Goal: Task Accomplishment & Management: Complete application form

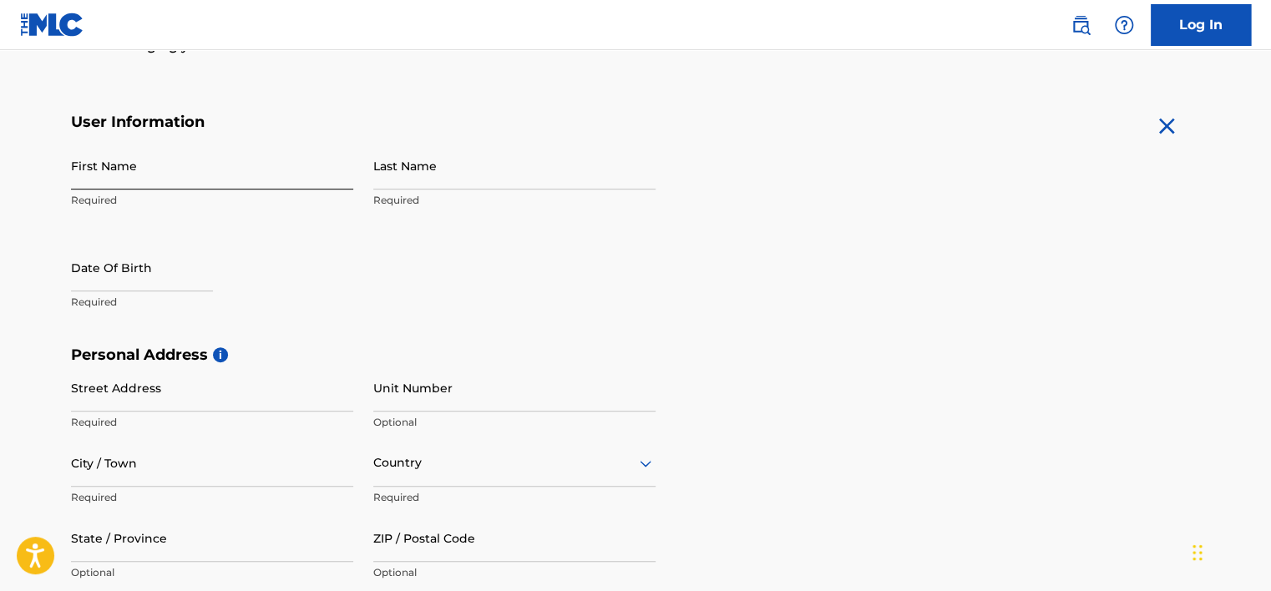
scroll to position [251, 0]
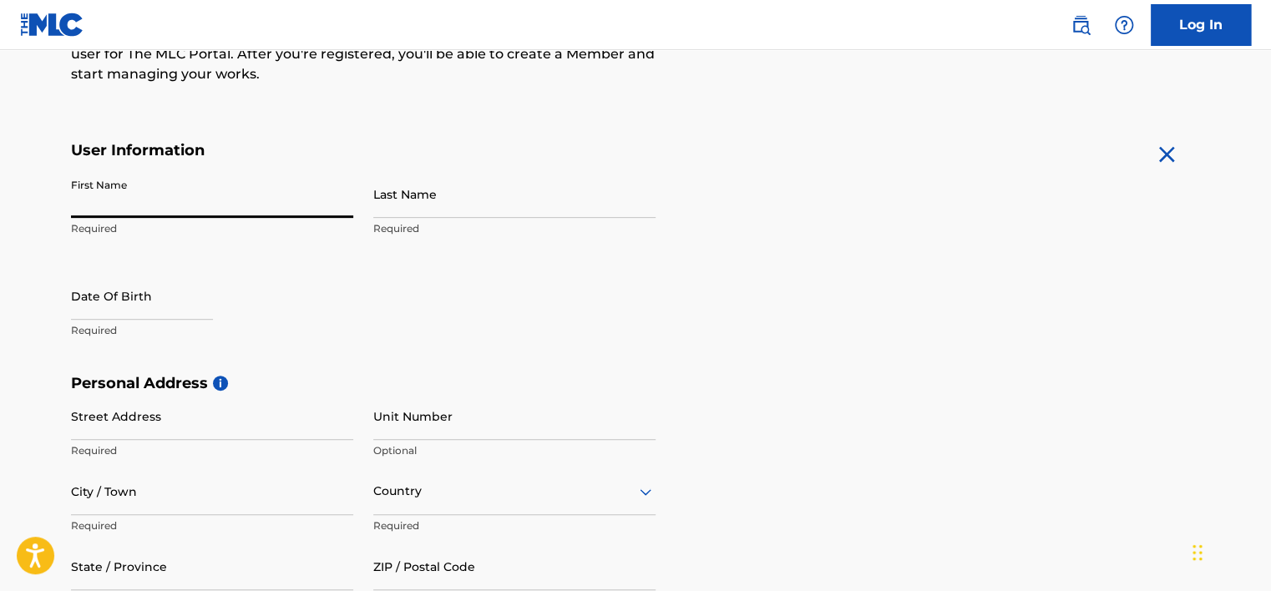
click at [194, 207] on input "First Name" at bounding box center [212, 194] width 282 height 48
type input "[PERSON_NAME]"
click at [441, 214] on input "Last Name" at bounding box center [514, 194] width 282 height 48
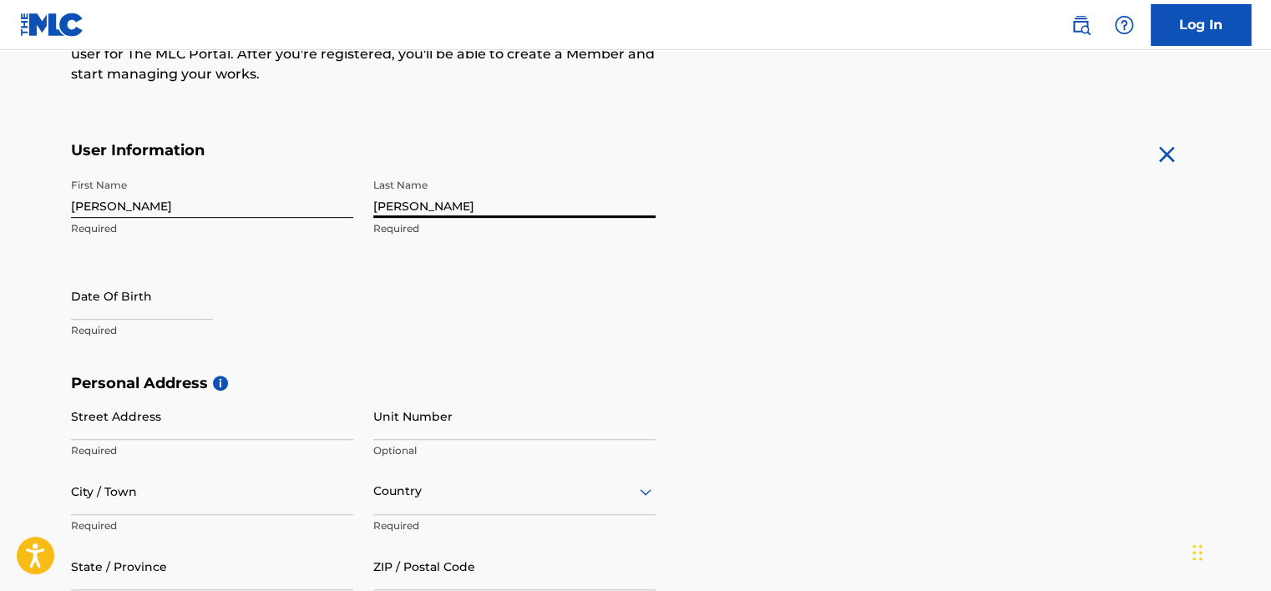
type input "[PERSON_NAME]"
drag, startPoint x: 114, startPoint y: 214, endPoint x: 61, endPoint y: 213, distance: 52.6
click at [61, 213] on div "The MLC uses identity verification before a user is registered to comply with K…" at bounding box center [635, 397] width 1169 height 969
type input "[PERSON_NAME]"
click at [967, 266] on form "User Information First Name [PERSON_NAME] Required Last Name [PERSON_NAME] Requ…" at bounding box center [635, 511] width 1129 height 741
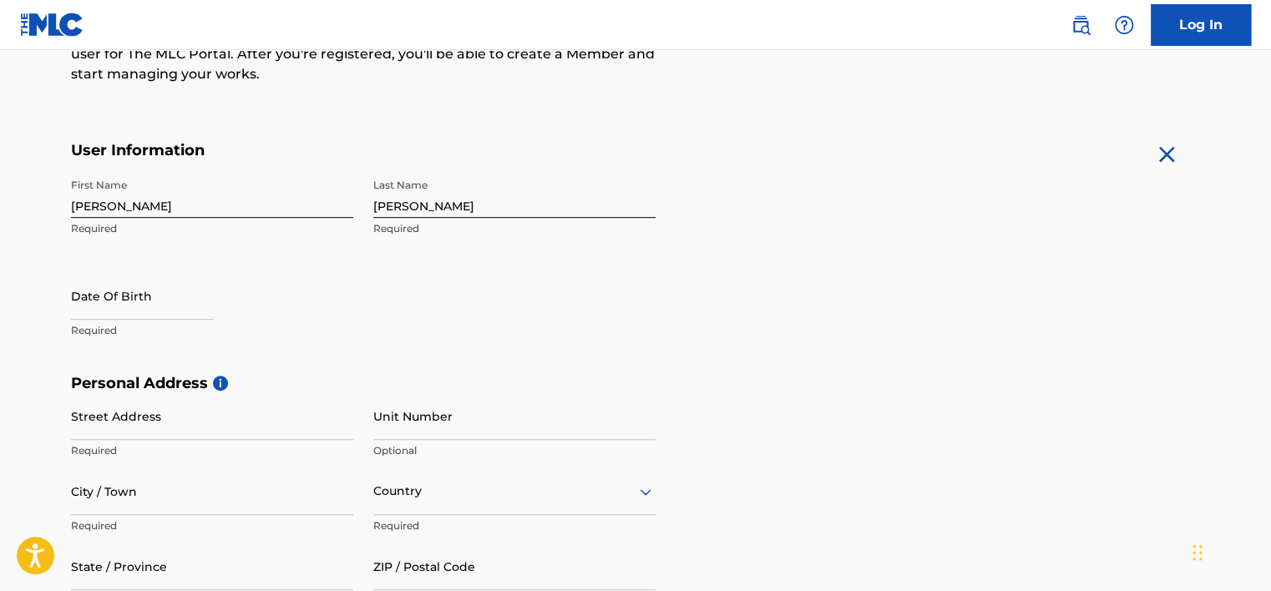
click at [524, 203] on input "[PERSON_NAME]" at bounding box center [514, 194] width 282 height 48
click at [987, 257] on form "User Information First Name [PERSON_NAME] Required Last Name [PERSON_NAME] Requ…" at bounding box center [635, 511] width 1129 height 741
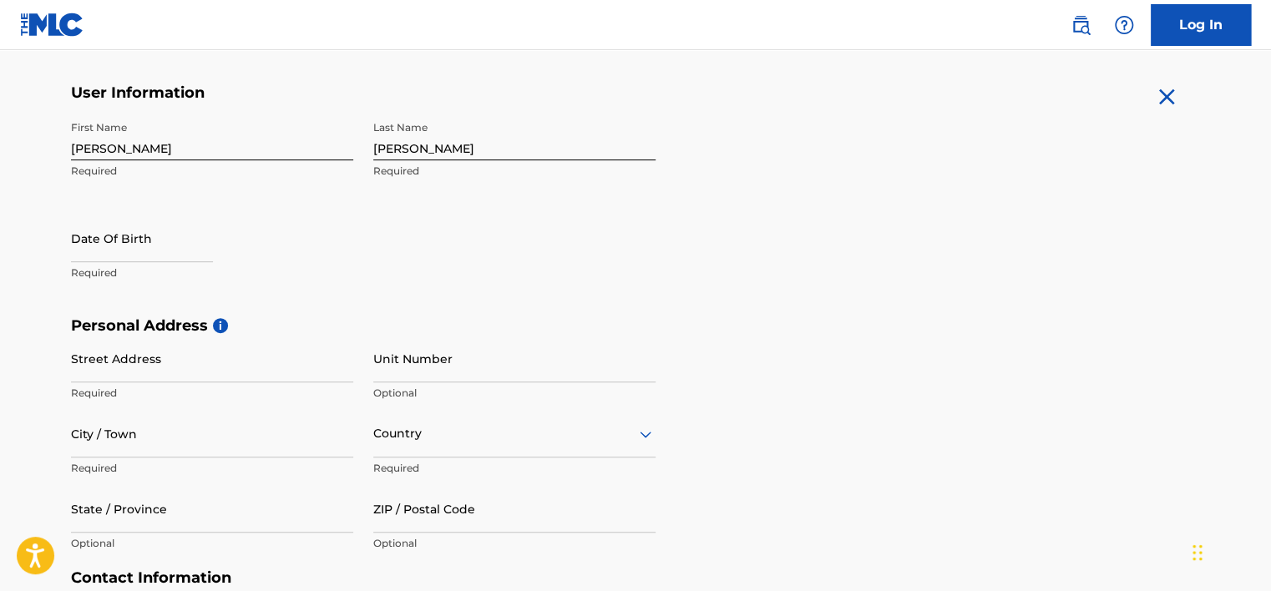
scroll to position [334, 0]
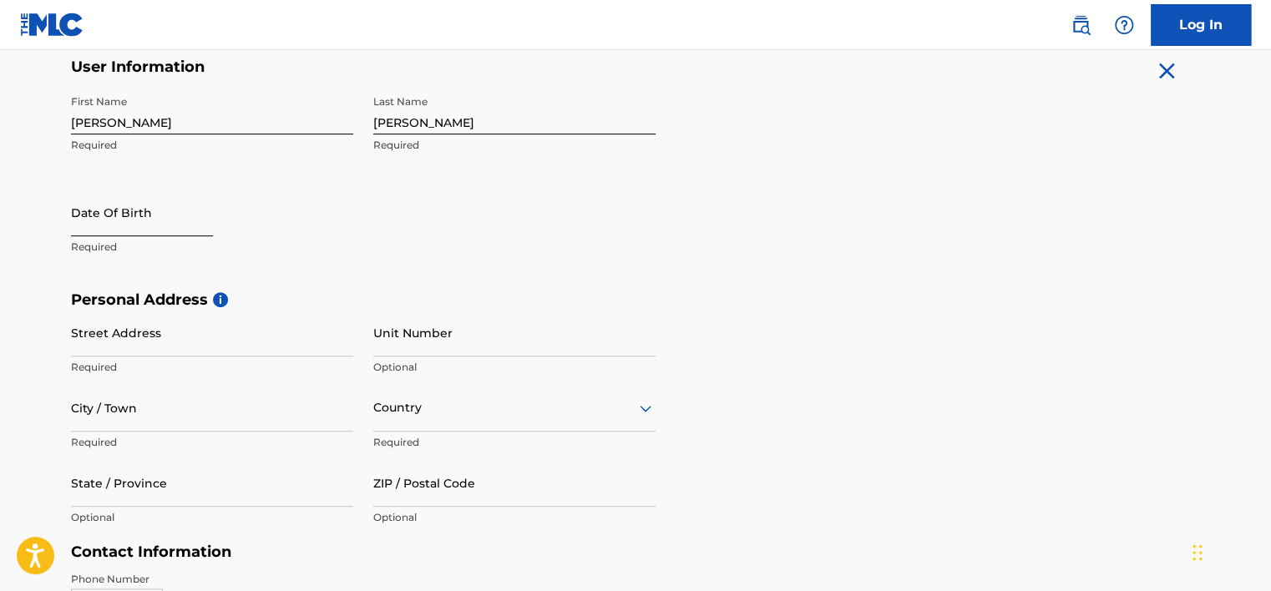
click at [181, 227] on input "text" at bounding box center [142, 213] width 142 height 48
select select "8"
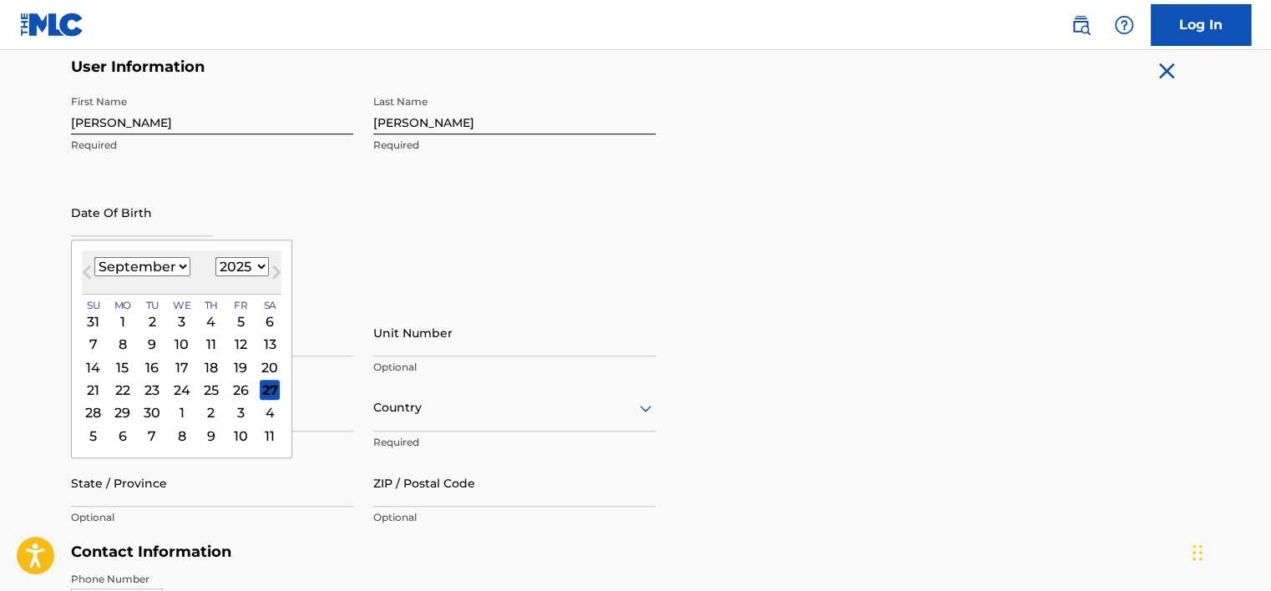
click at [241, 267] on select "1900 1901 1902 1903 1904 1905 1906 1907 1908 1909 1910 1911 1912 1913 1914 1915…" at bounding box center [241, 266] width 53 height 19
select select "1998"
click at [215, 257] on select "1900 1901 1902 1903 1904 1905 1906 1907 1908 1909 1910 1911 1912 1913 1914 1915…" at bounding box center [241, 266] width 53 height 19
click at [164, 263] on select "January February March April May June July August September October November De…" at bounding box center [142, 266] width 96 height 19
select select "0"
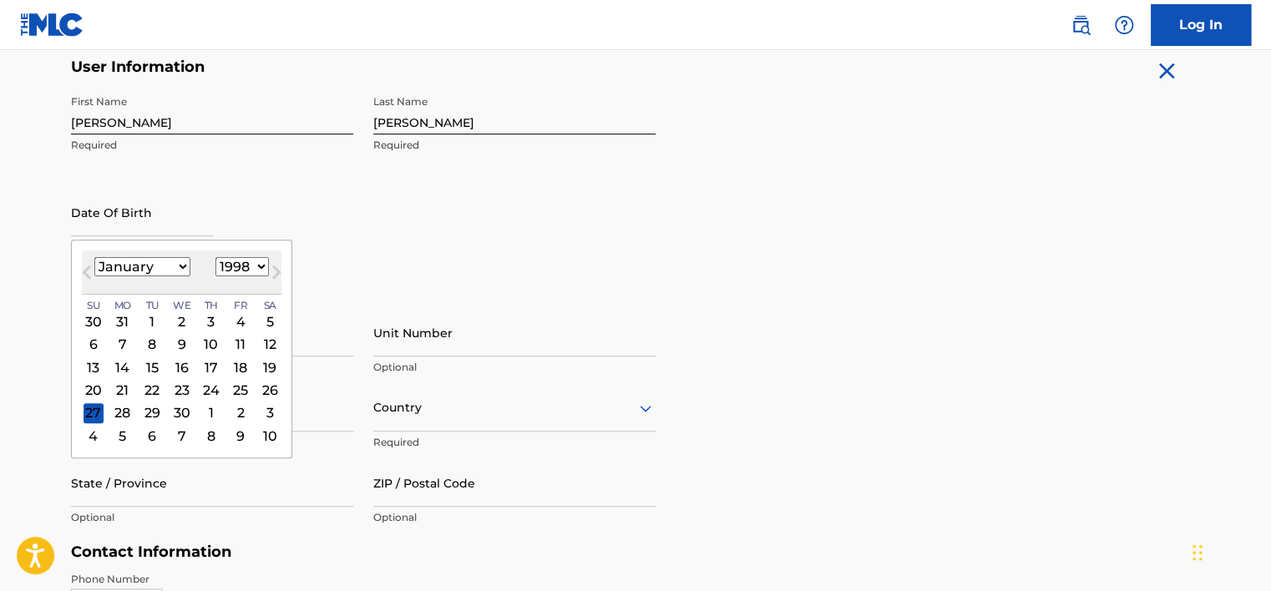
click at [94, 257] on select "January February March April May June July August September October November De…" at bounding box center [142, 266] width 96 height 19
click at [210, 345] on div "8" at bounding box center [211, 345] width 20 height 20
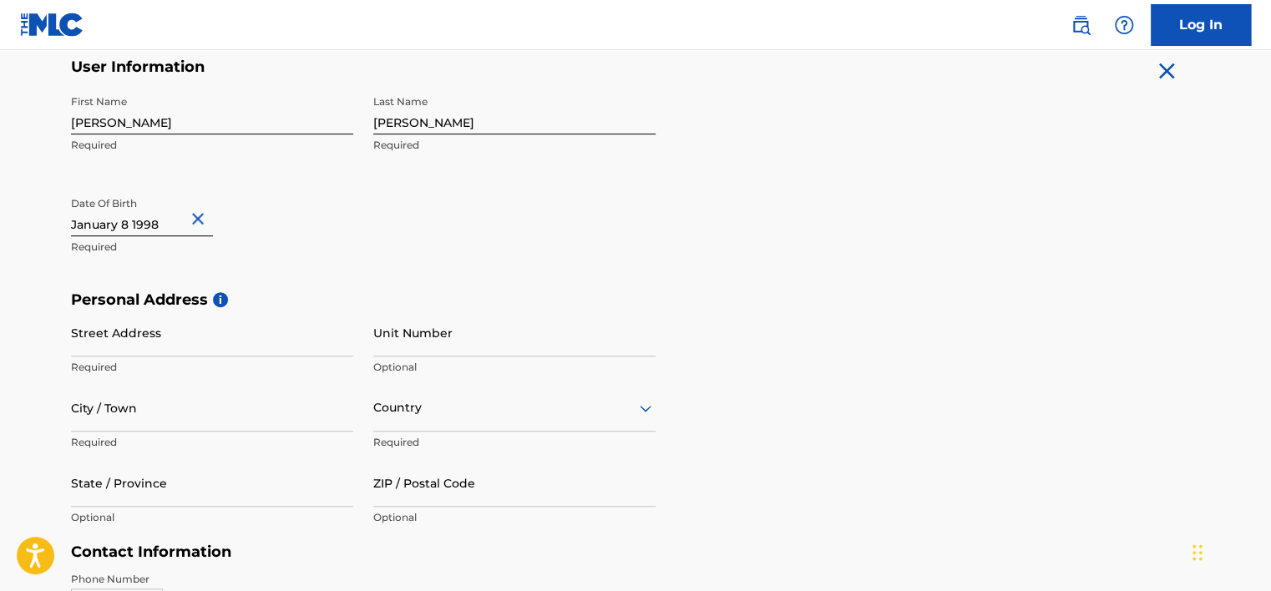
scroll to position [501, 0]
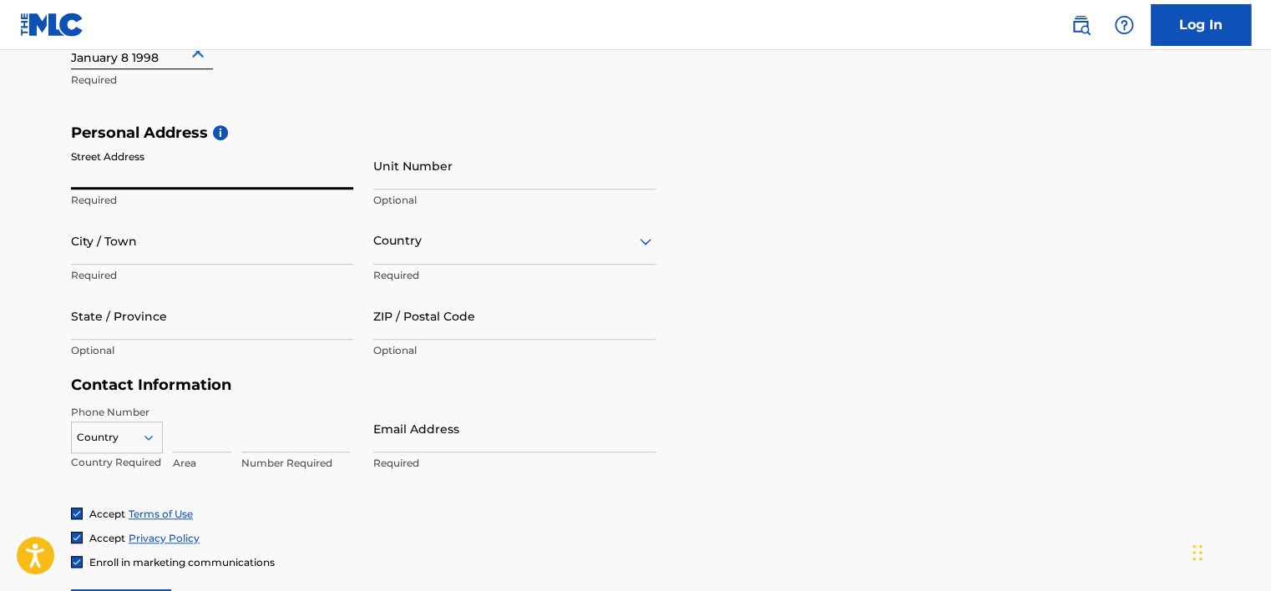
click at [173, 172] on input "Street Address" at bounding box center [212, 166] width 282 height 48
click at [108, 182] on input "[STREET_ADDRESS][PERSON_NAME]" at bounding box center [212, 166] width 282 height 48
type input "[STREET_ADDRESS][PERSON_NAME]"
click at [138, 255] on input "City / Town" at bounding box center [212, 241] width 282 height 48
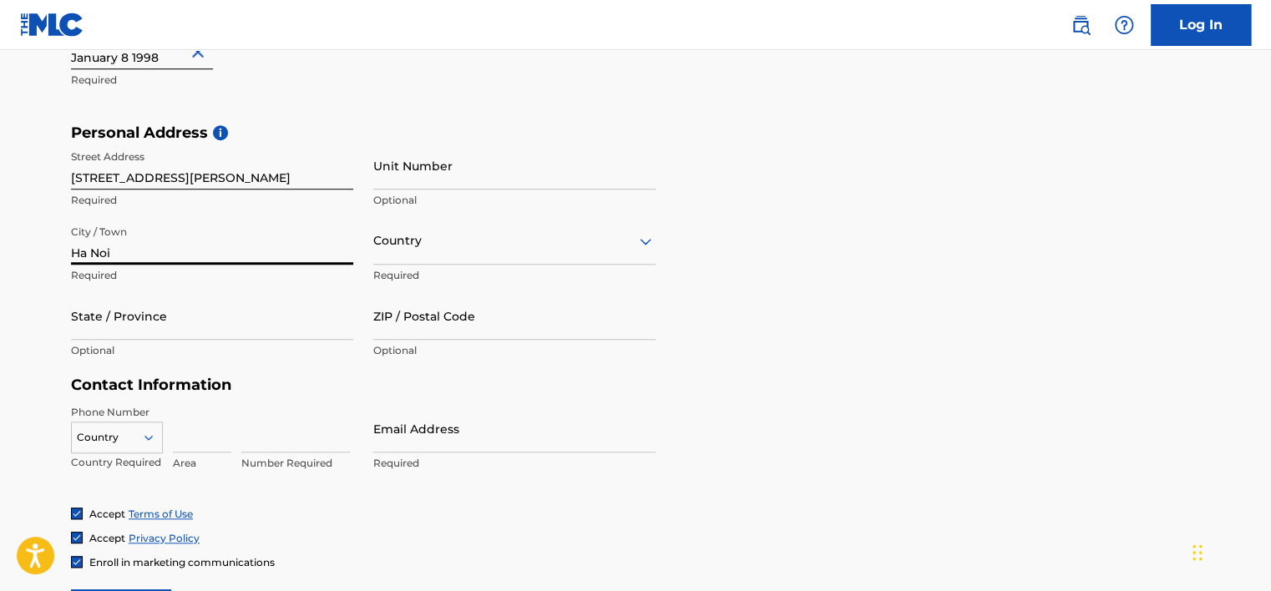
type input "Ha Noi"
drag, startPoint x: 8, startPoint y: 281, endPoint x: 38, endPoint y: 304, distance: 38.3
click at [8, 281] on main "The MLC uses identity verification before a user is registered to comply with K…" at bounding box center [635, 137] width 1271 height 1176
click at [113, 340] on div "State / Province Optional" at bounding box center [212, 329] width 282 height 75
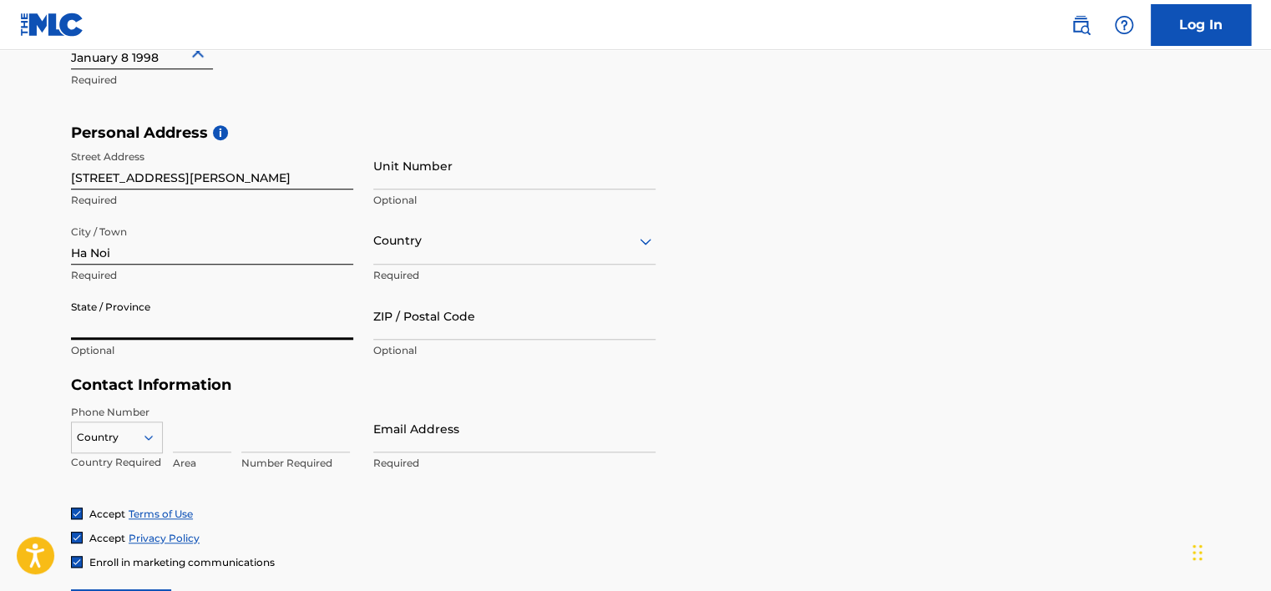
click at [115, 332] on input "State / Province" at bounding box center [212, 316] width 282 height 48
paste input "Ha Noi"
type input "Ha Noi"
click at [124, 329] on input "Ha Noi" at bounding box center [212, 316] width 282 height 48
drag, startPoint x: 124, startPoint y: 329, endPoint x: 52, endPoint y: 321, distance: 72.3
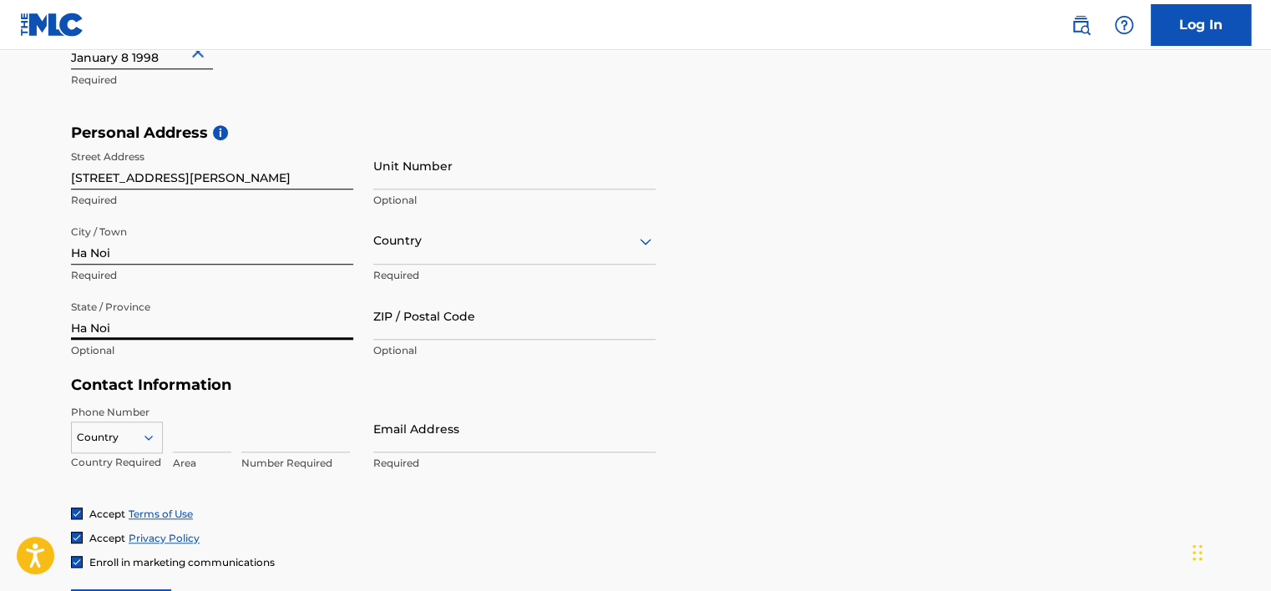
click at [52, 321] on div "The MLC uses identity verification before a user is registered to comply with K…" at bounding box center [635, 147] width 1169 height 969
click at [26, 312] on main "The MLC uses identity verification before a user is registered to comply with K…" at bounding box center [635, 137] width 1271 height 1176
click at [455, 238] on div at bounding box center [514, 241] width 282 height 21
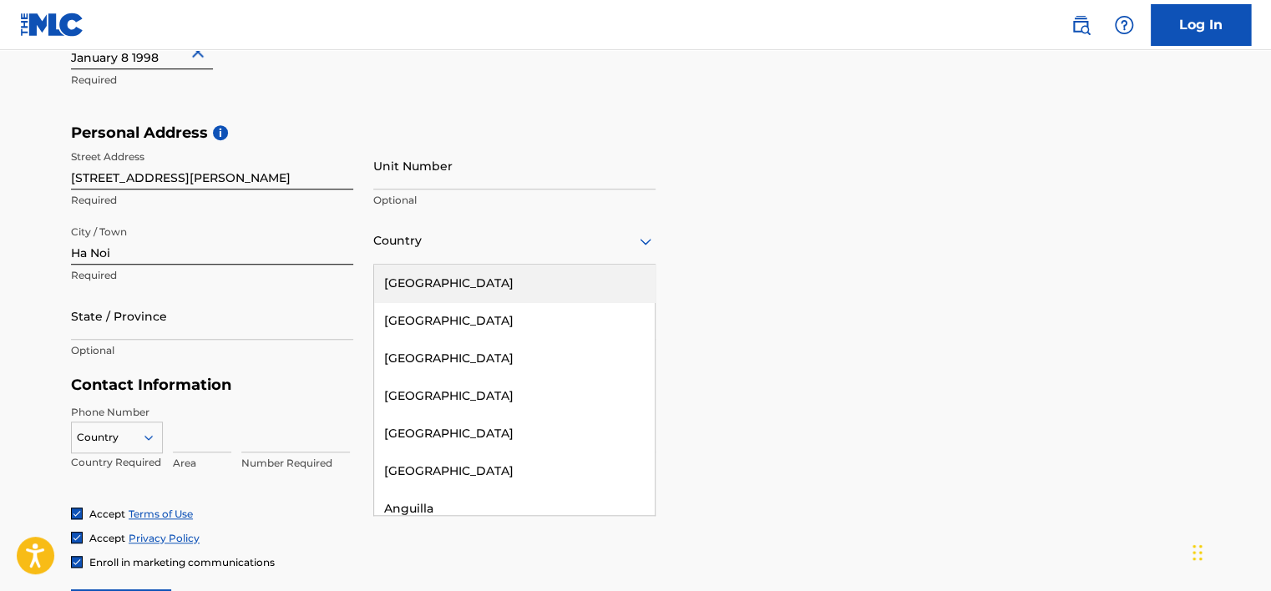
type input "v"
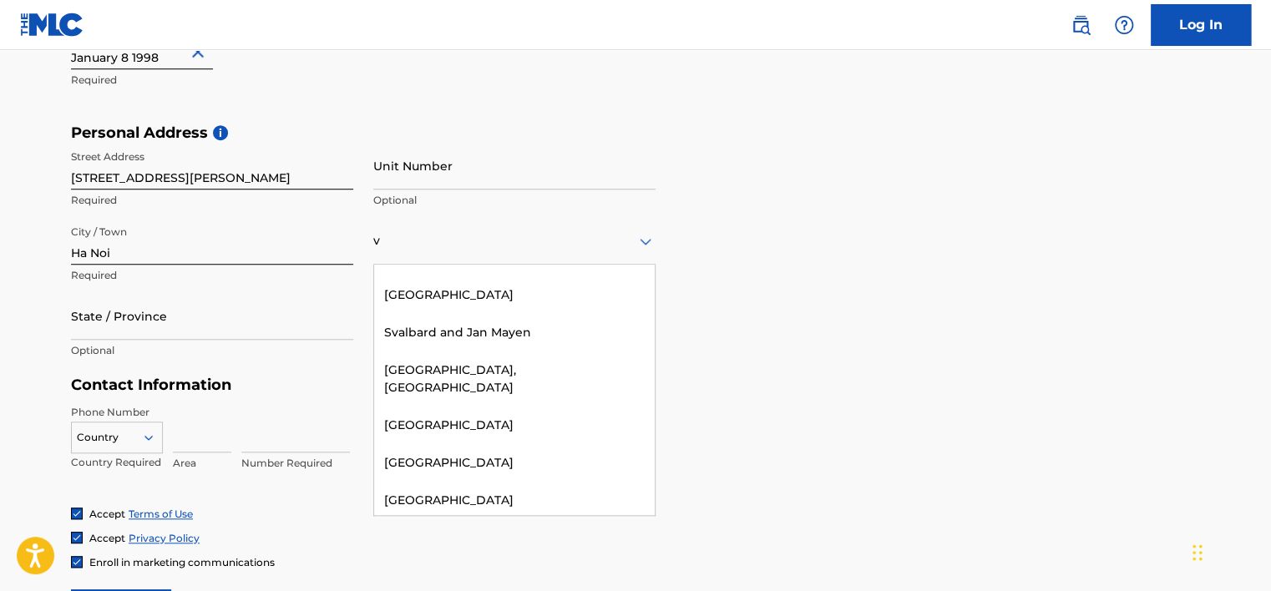
scroll to position [594, 0]
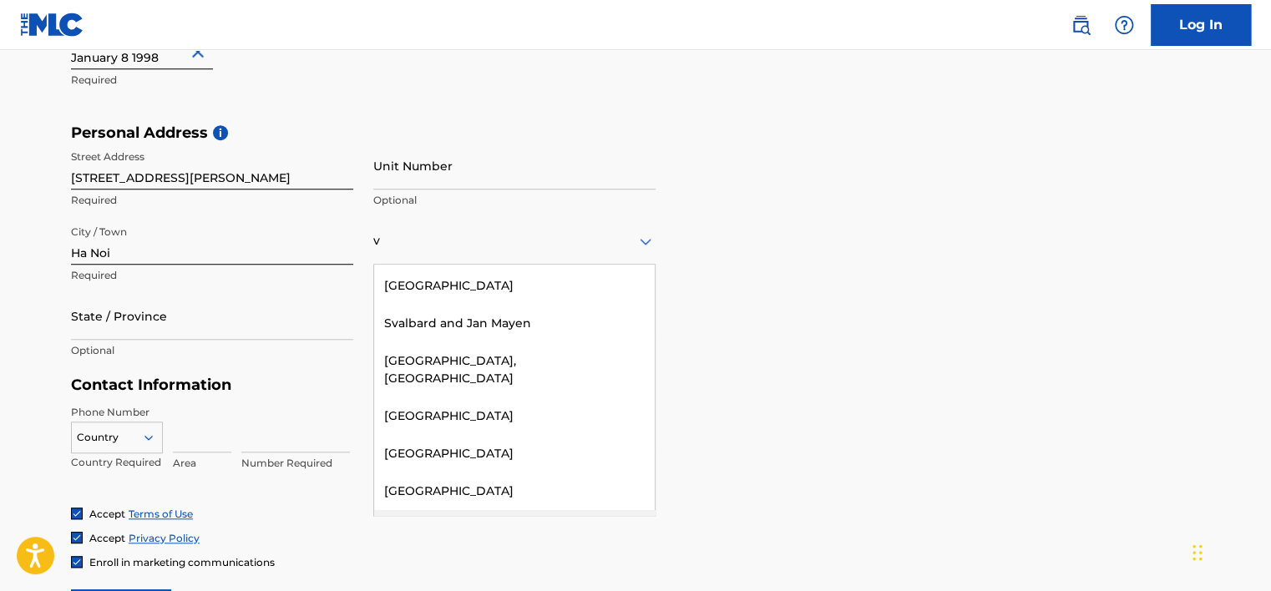
click at [437, 510] on div "Viet Nam" at bounding box center [514, 529] width 281 height 38
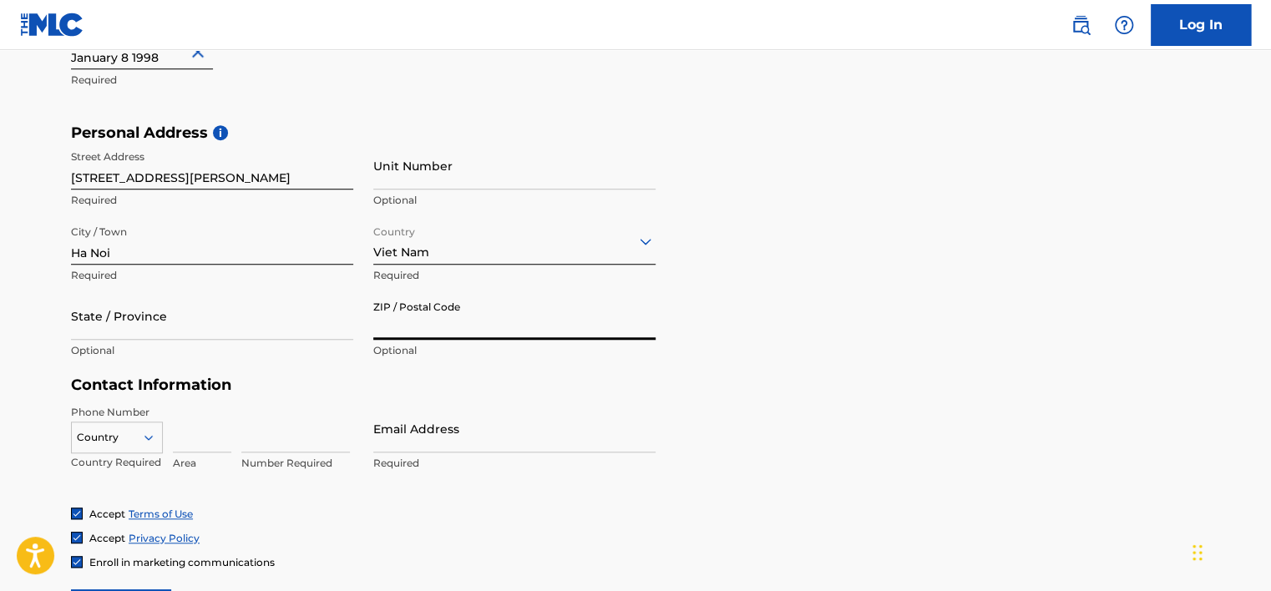
click at [430, 327] on input "ZIP / Postal Code" at bounding box center [514, 316] width 282 height 48
type input "10000"
click at [999, 358] on div "Personal Address i Street Address [STREET_ADDRESS][GEOGRAPHIC_DATA][PERSON_NAME…" at bounding box center [635, 250] width 1129 height 253
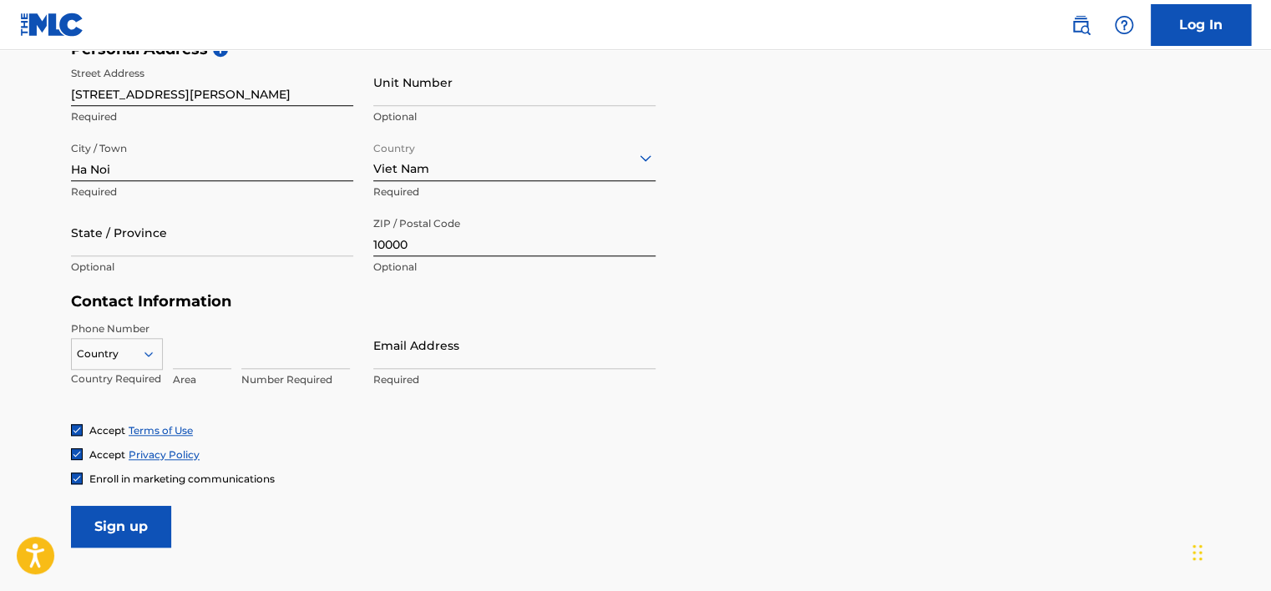
scroll to position [607, 0]
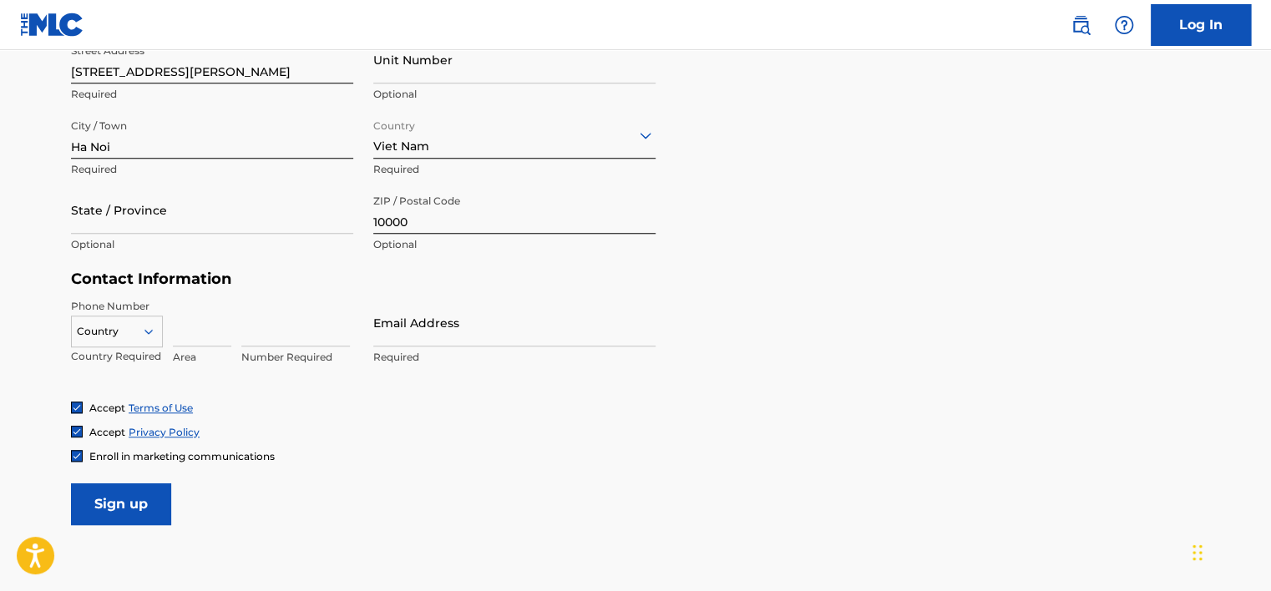
click at [132, 341] on div "Country" at bounding box center [117, 328] width 92 height 25
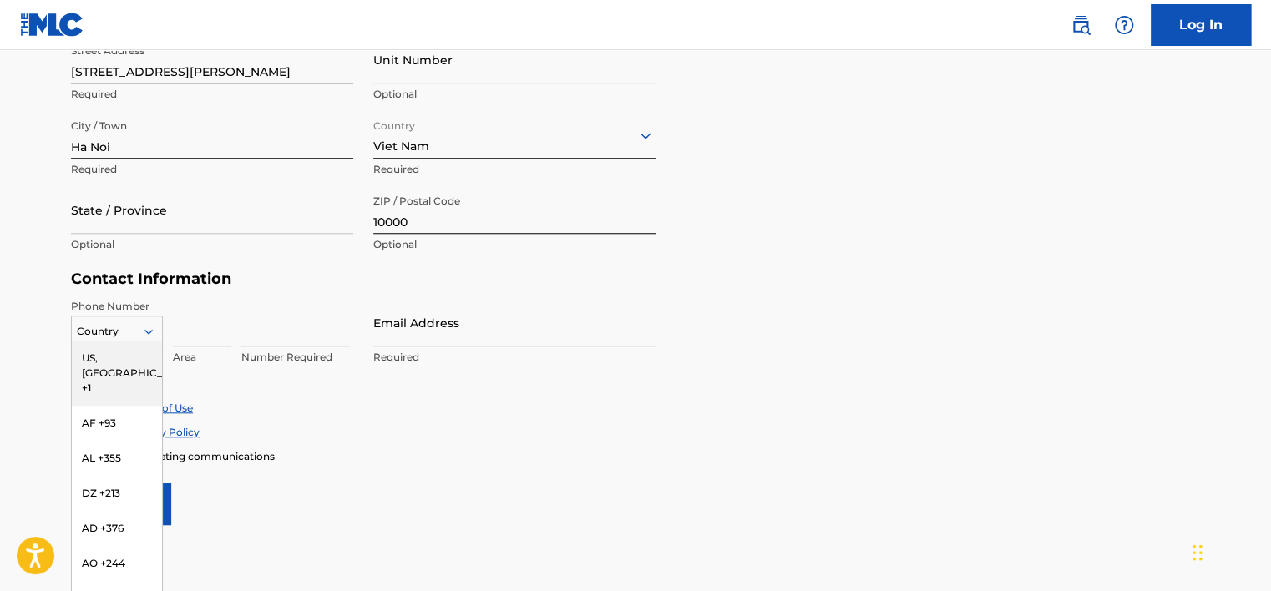
type input "v"
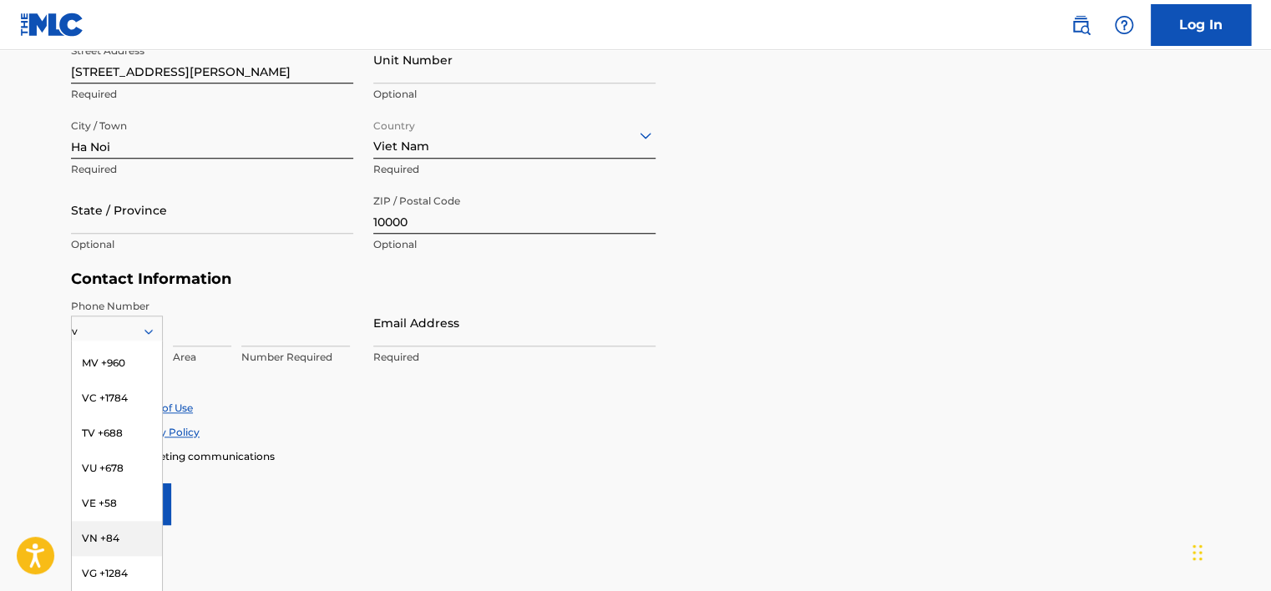
click at [115, 535] on div "VN +84" at bounding box center [117, 538] width 90 height 35
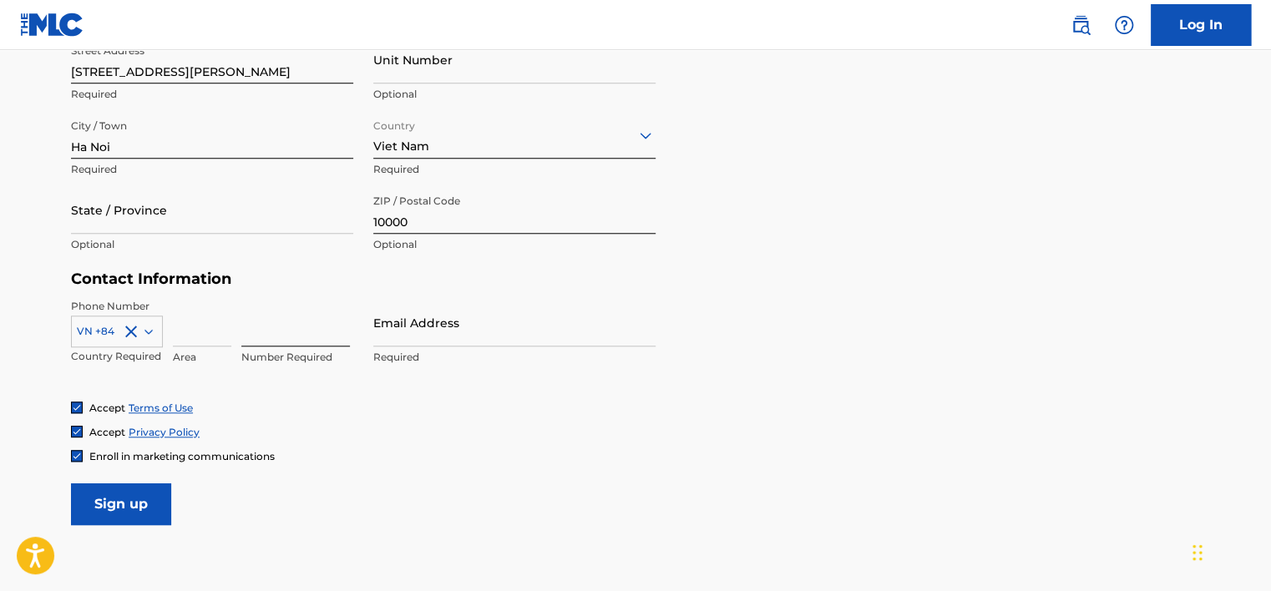
click at [274, 332] on input at bounding box center [295, 323] width 109 height 48
click at [205, 330] on input at bounding box center [202, 323] width 58 height 48
click at [254, 330] on input at bounding box center [295, 323] width 109 height 48
type input "326753535"
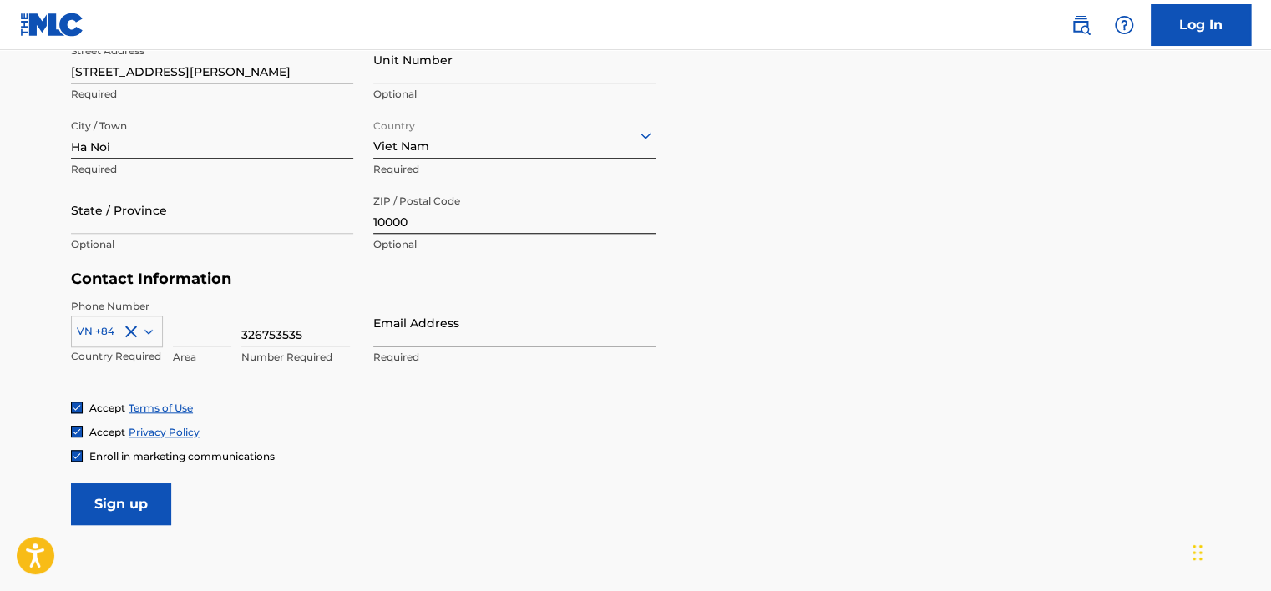
click at [513, 342] on input "Email Address" at bounding box center [514, 323] width 282 height 48
type input "i"
type input "ì"
type input "[EMAIL_ADDRESS][DOMAIN_NAME]"
click at [954, 341] on form "User Information First Name [PERSON_NAME] Required Last Name [PERSON_NAME] Requ…" at bounding box center [635, 155] width 1129 height 741
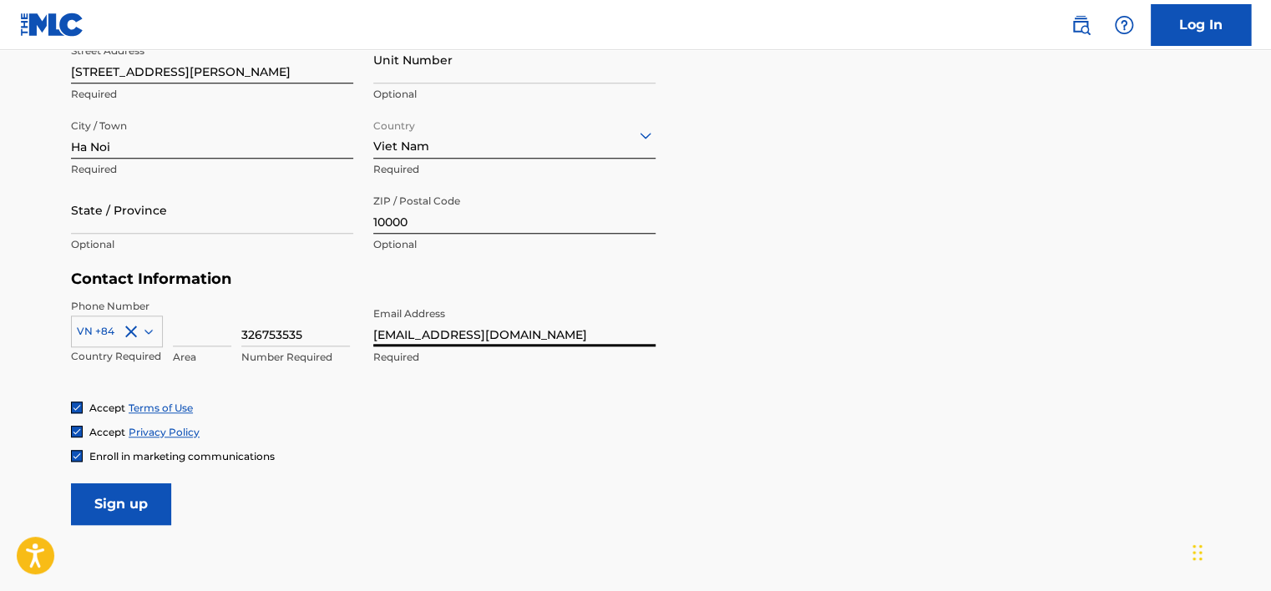
click at [569, 333] on input "[EMAIL_ADDRESS][DOMAIN_NAME]" at bounding box center [514, 323] width 282 height 48
click at [962, 321] on form "User Information First Name [PERSON_NAME] Required Last Name [PERSON_NAME] Requ…" at bounding box center [635, 155] width 1129 height 741
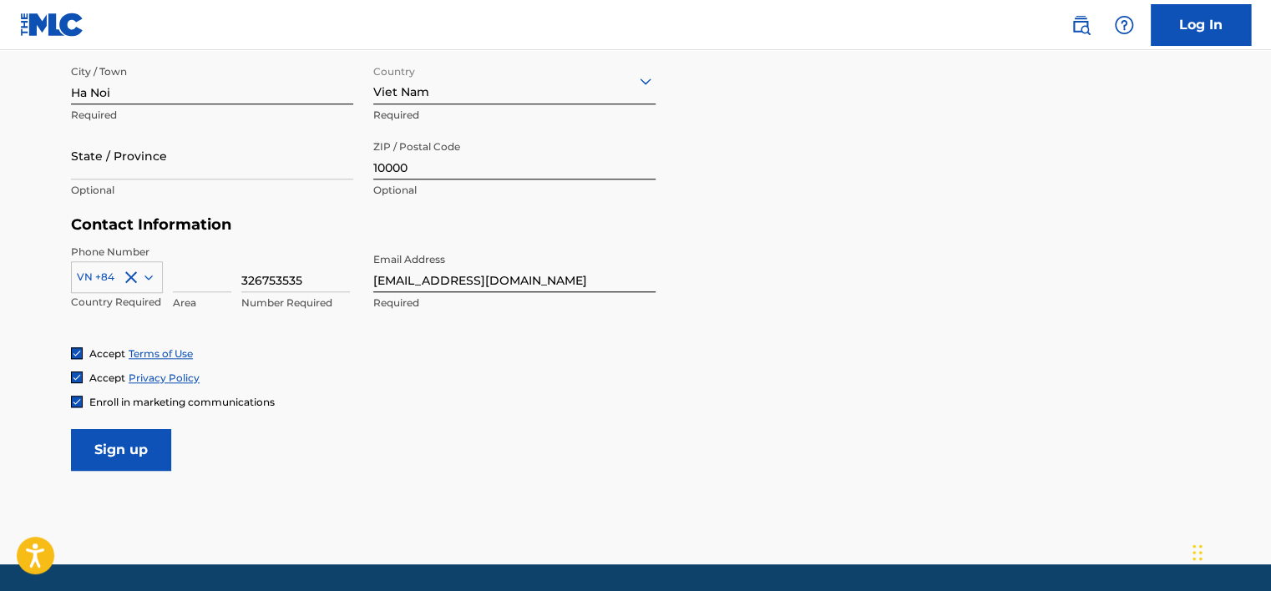
scroll to position [691, 0]
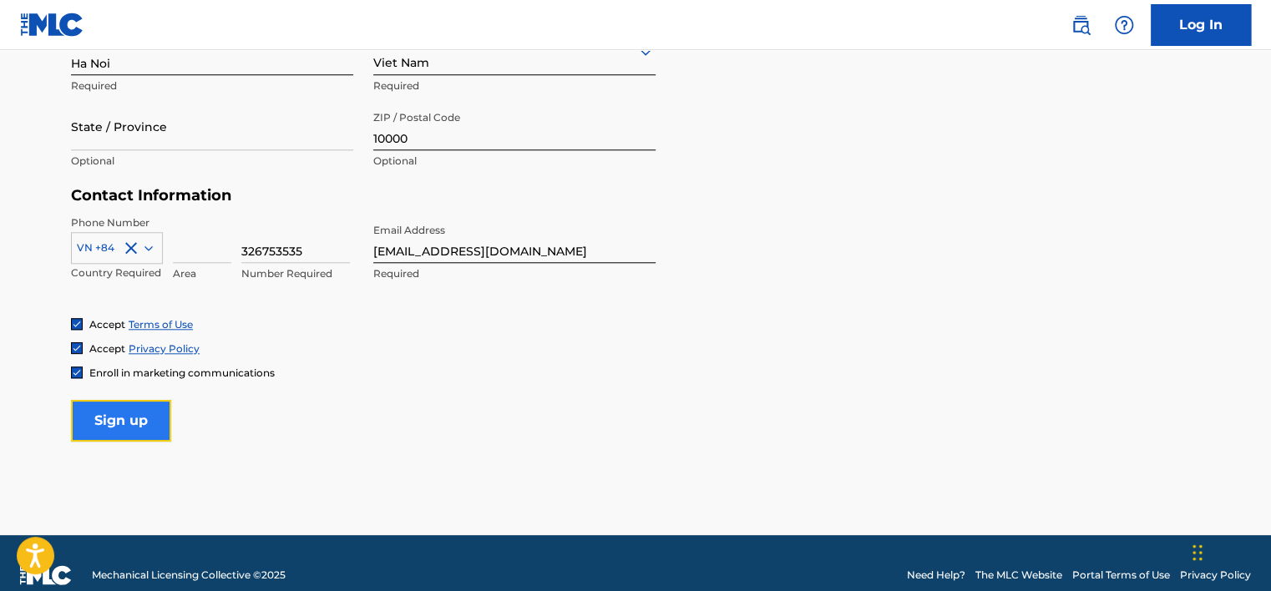
click at [123, 418] on input "Sign up" at bounding box center [121, 421] width 100 height 42
